Goal: Check status: Check status

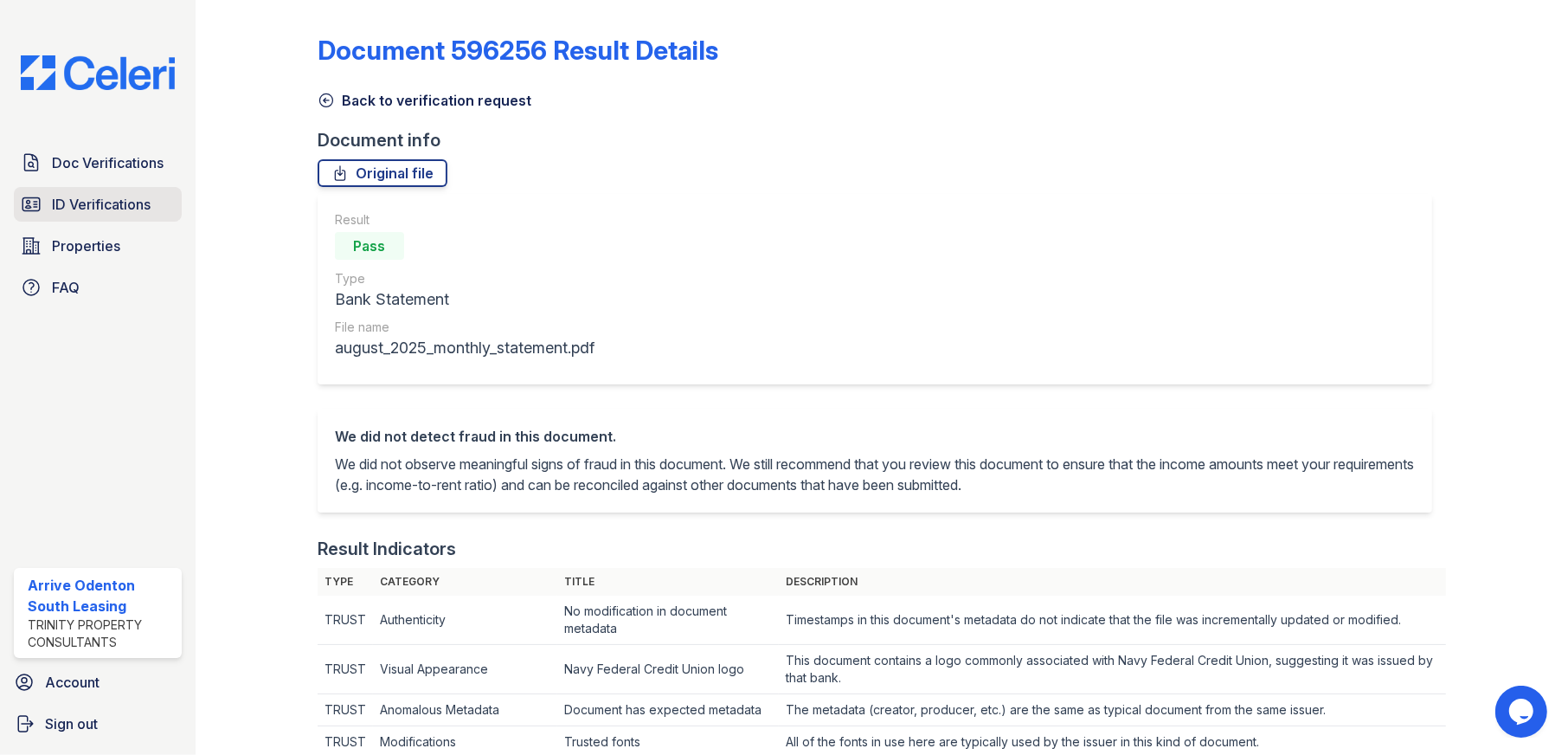
scroll to position [946, 0]
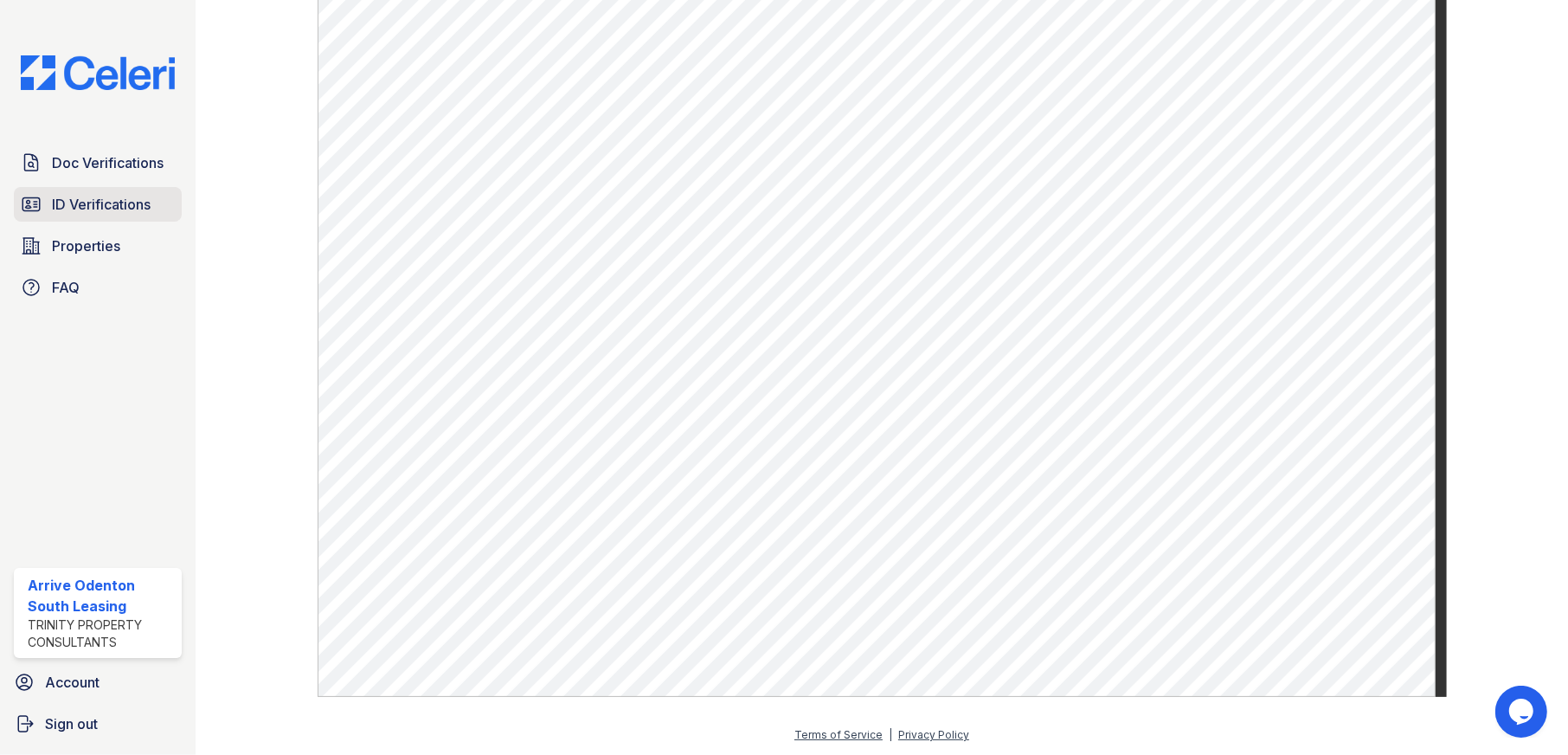
drag, startPoint x: 88, startPoint y: 199, endPoint x: 126, endPoint y: 202, distance: 38.1
click at [88, 199] on span "ID Verifications" at bounding box center [102, 204] width 99 height 21
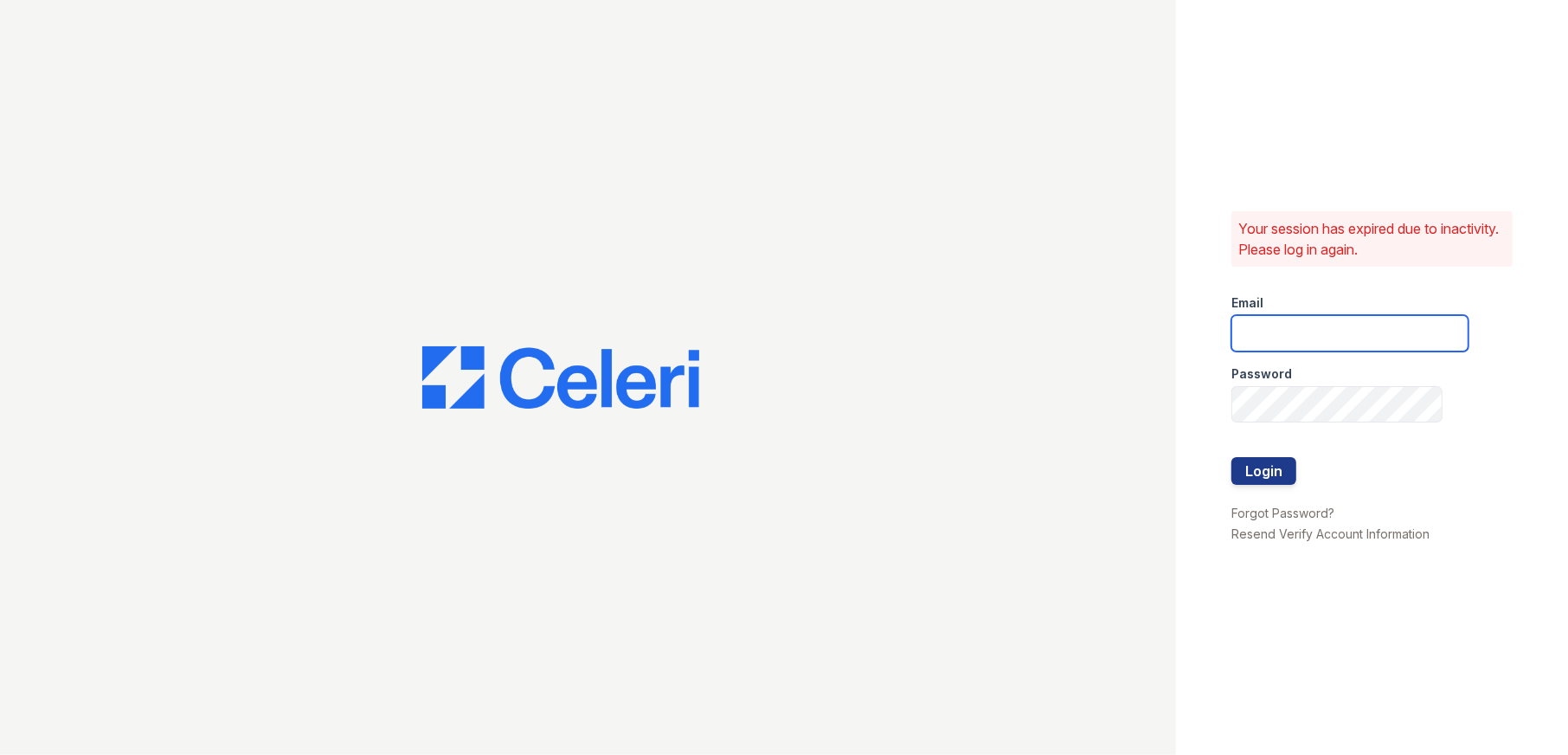
type input "[EMAIL_ADDRESS][DOMAIN_NAME]"
click at [1271, 474] on button "Login" at bounding box center [1263, 470] width 65 height 28
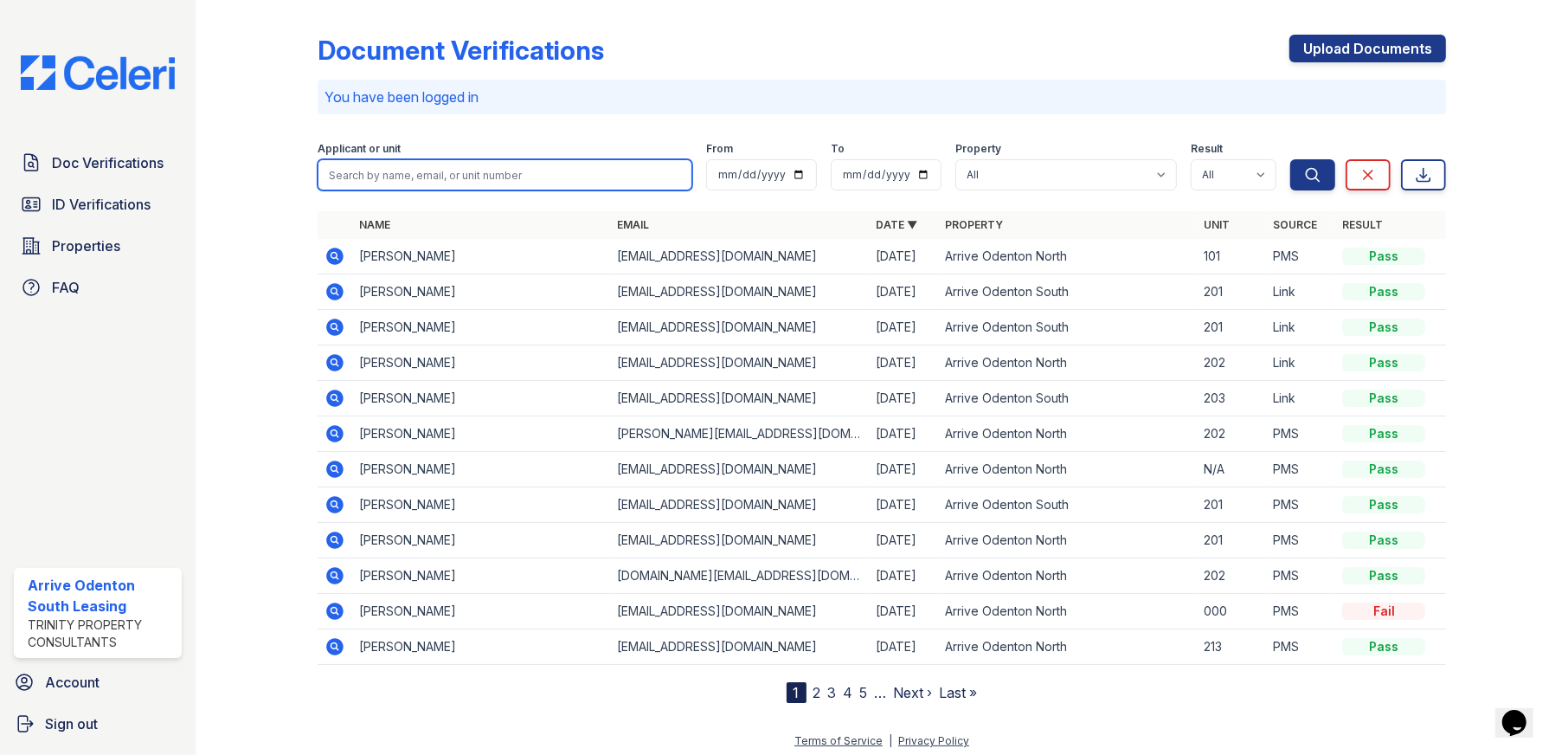
click at [465, 179] on input "search" at bounding box center [505, 174] width 376 height 31
type input "latifa"
click at [1290, 159] on button "Search" at bounding box center [1313, 174] width 45 height 31
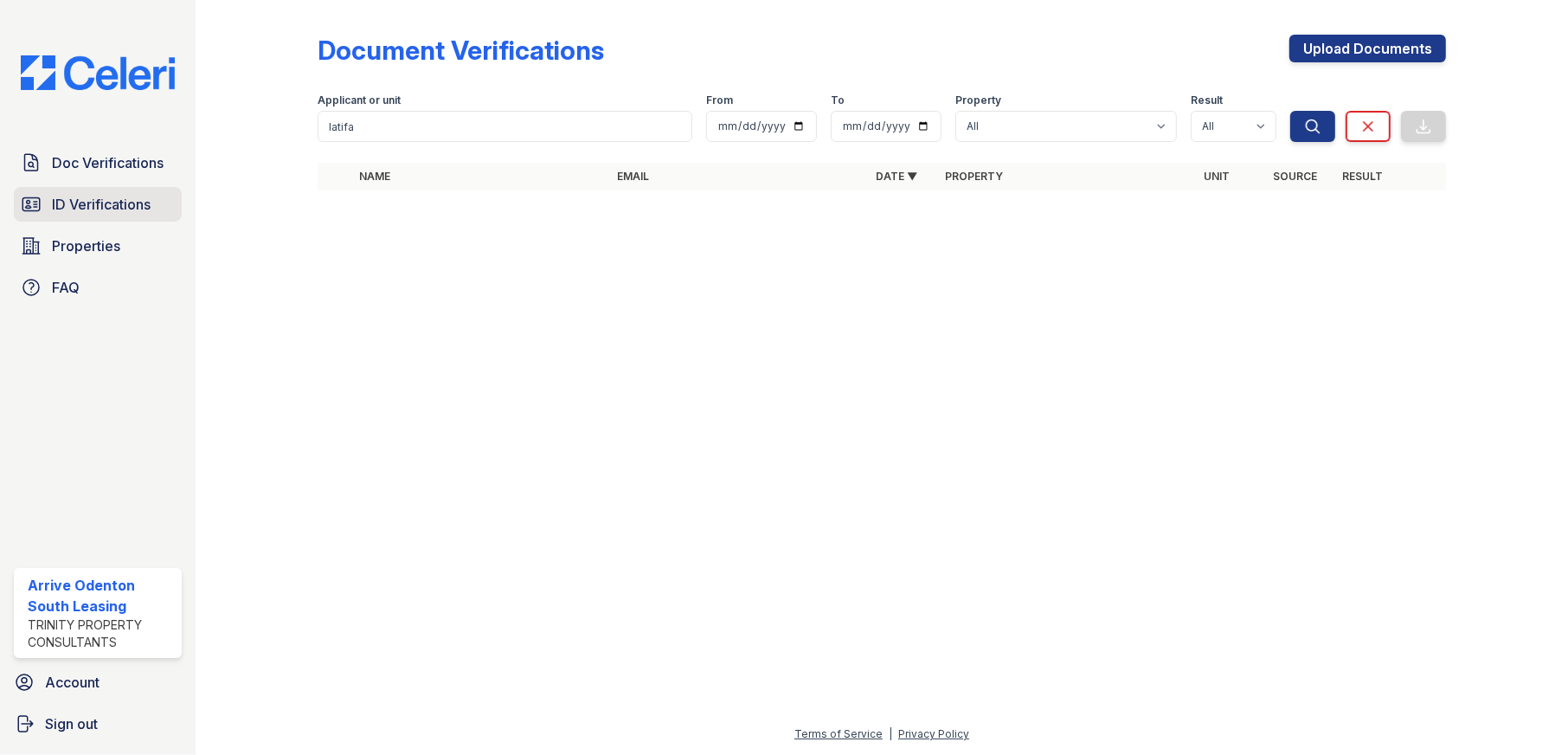
click at [87, 212] on span "ID Verifications" at bounding box center [102, 204] width 99 height 21
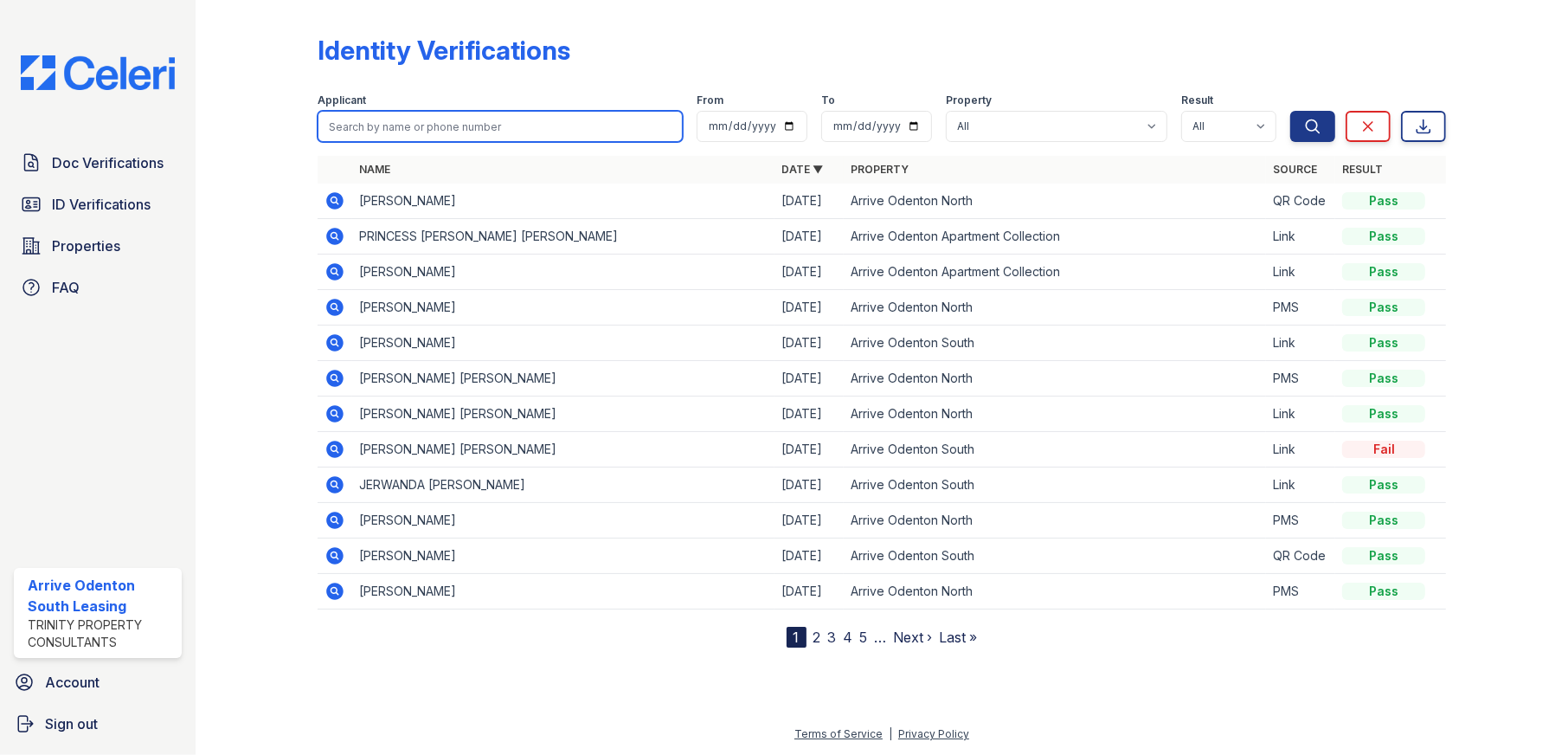
click at [410, 128] on input "search" at bounding box center [500, 126] width 366 height 31
type input "latifa"
click at [1290, 111] on button "Search" at bounding box center [1313, 126] width 45 height 31
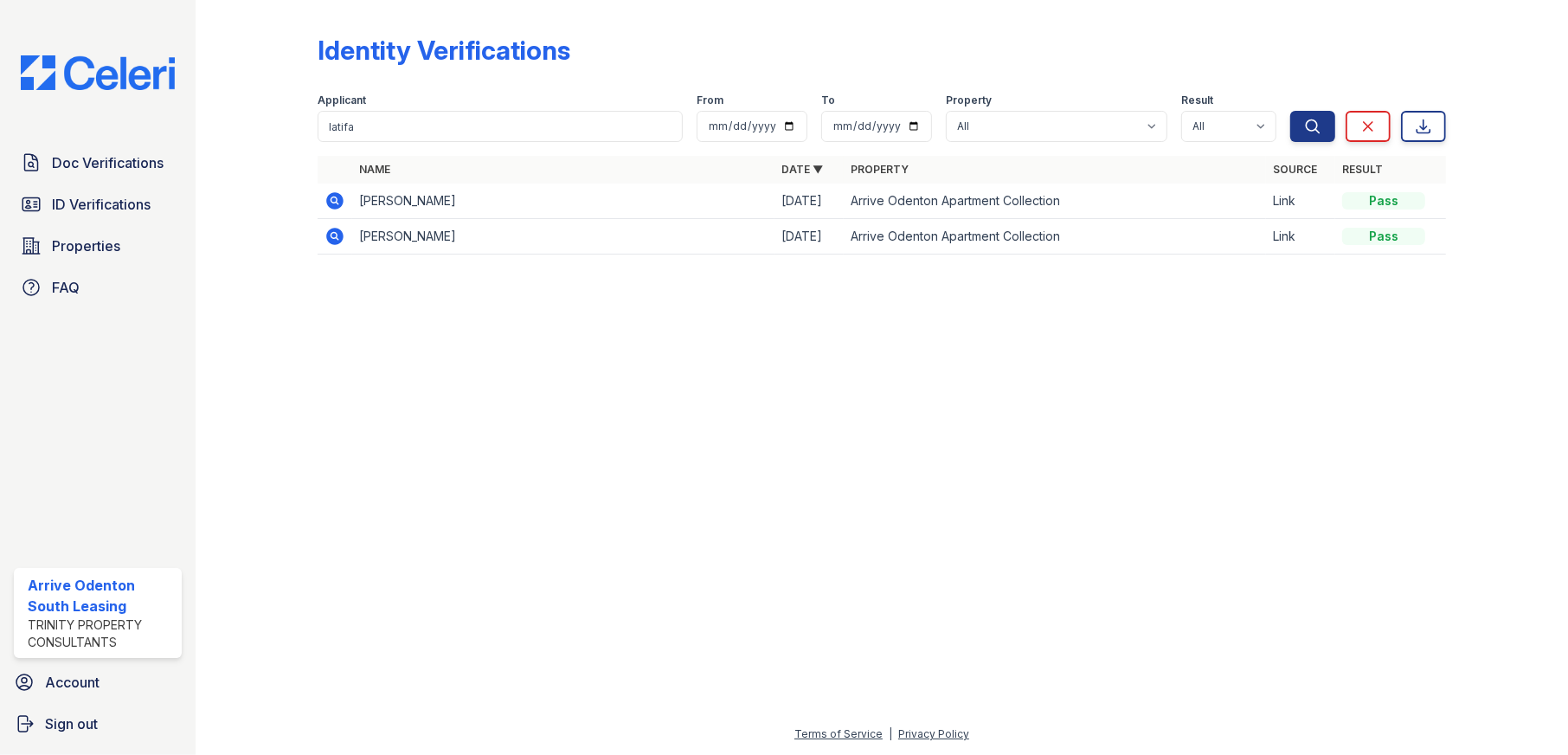
click at [327, 197] on icon at bounding box center [334, 200] width 17 height 17
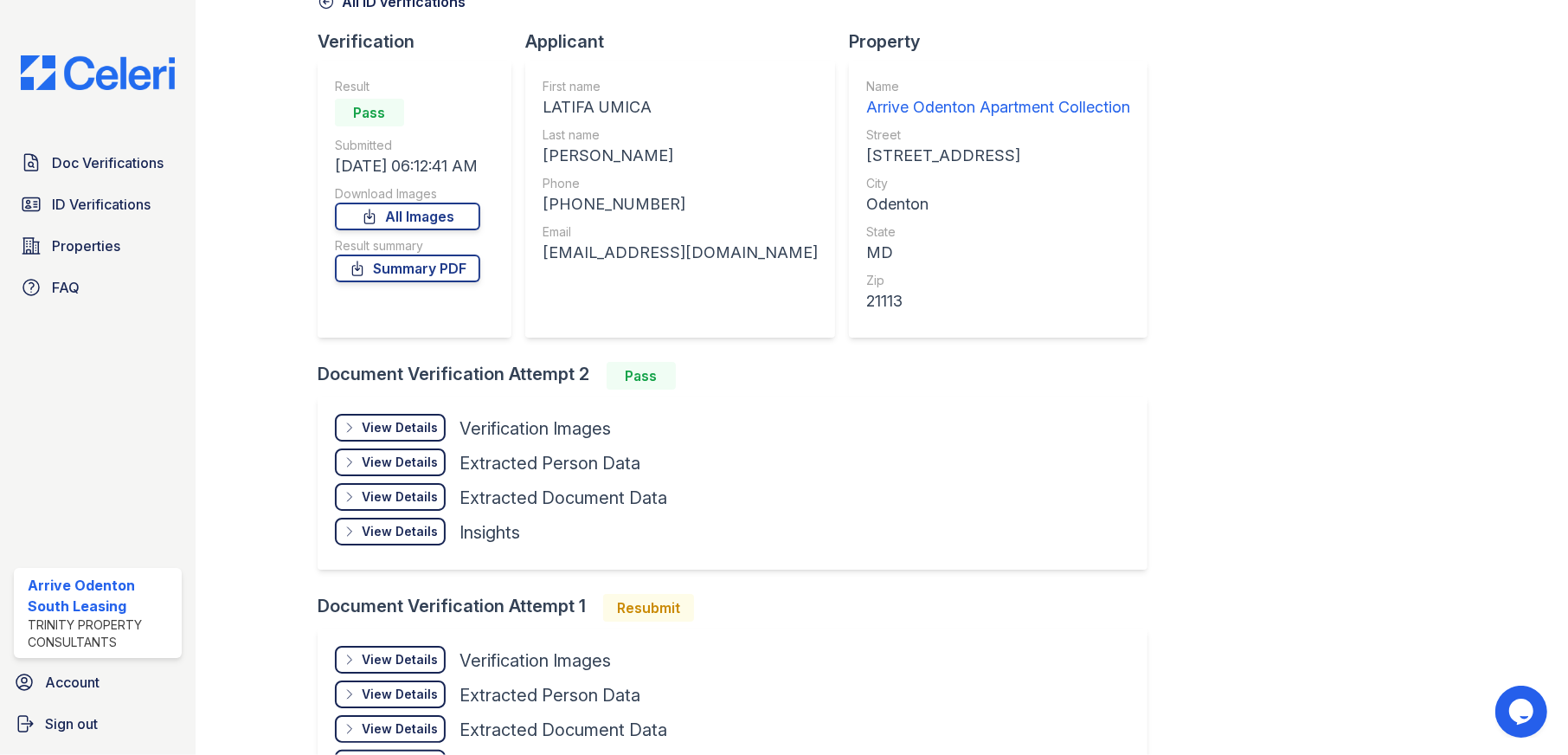
scroll to position [226, 0]
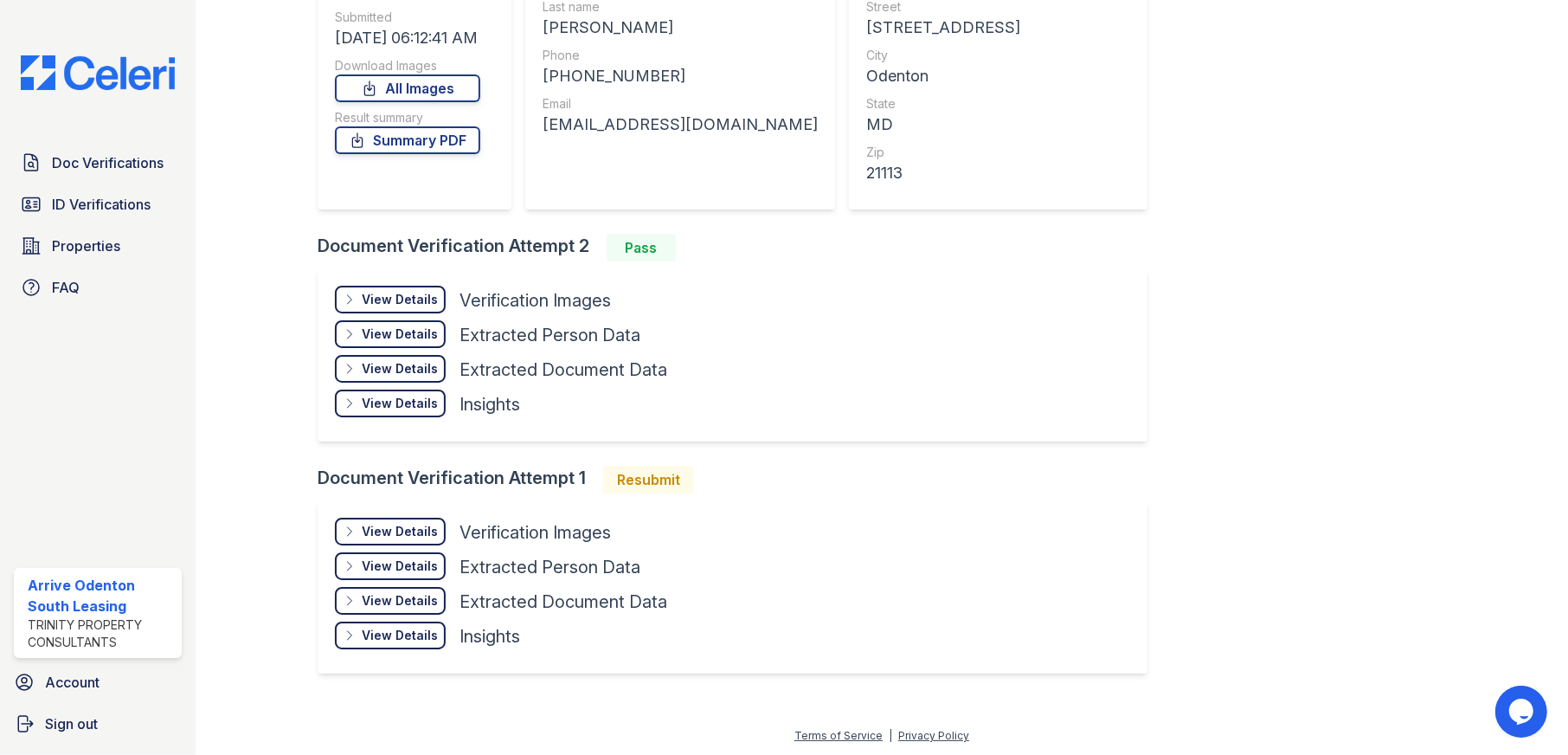
click at [398, 298] on div "View Details" at bounding box center [399, 299] width 76 height 17
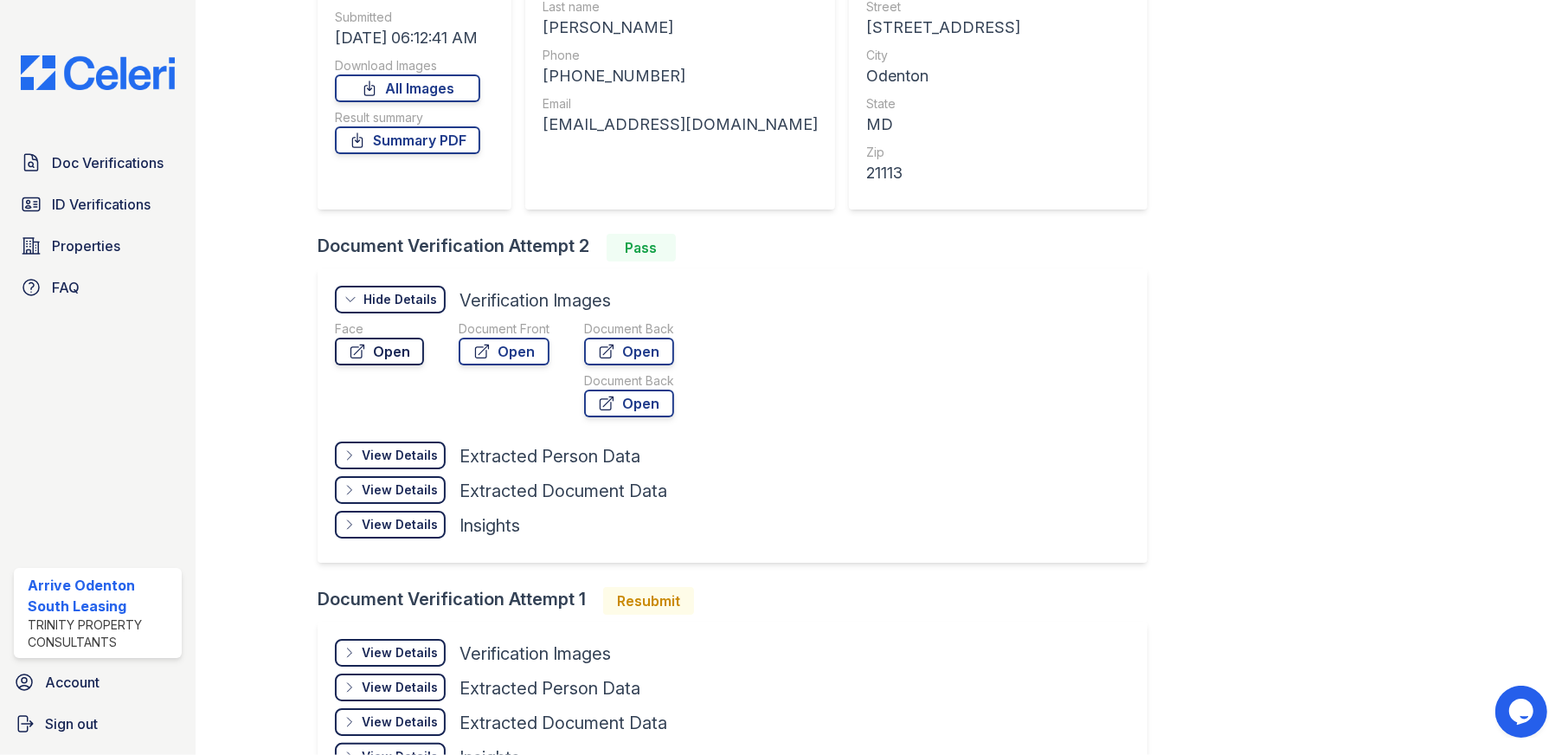
click at [384, 363] on link "Open" at bounding box center [379, 351] width 89 height 28
drag, startPoint x: 393, startPoint y: 136, endPoint x: 403, endPoint y: 147, distance: 14.9
click at [393, 136] on link "Summary PDF" at bounding box center [408, 140] width 146 height 28
click at [523, 350] on link "Open" at bounding box center [503, 351] width 91 height 28
click at [657, 349] on link "Open" at bounding box center [629, 351] width 90 height 28
